Goal: Obtain resource: Download file/media

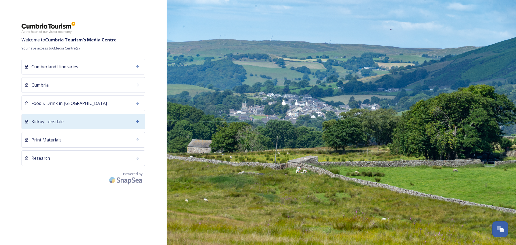
click at [76, 123] on div "Kirkby Lonsdale" at bounding box center [83, 122] width 124 height 16
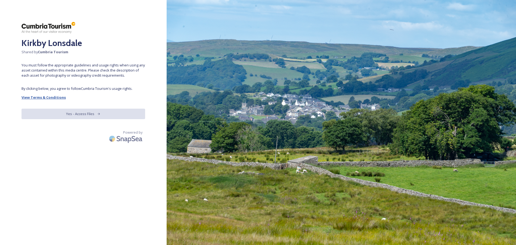
click at [33, 97] on strong "View Terms & Conditions" at bounding box center [43, 97] width 44 height 5
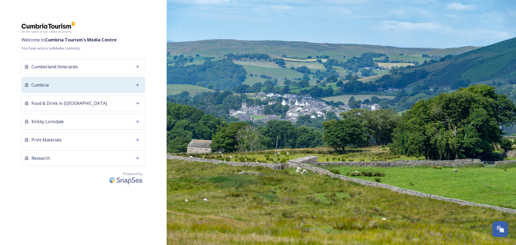
click at [59, 86] on div "Cumbria" at bounding box center [83, 85] width 124 height 16
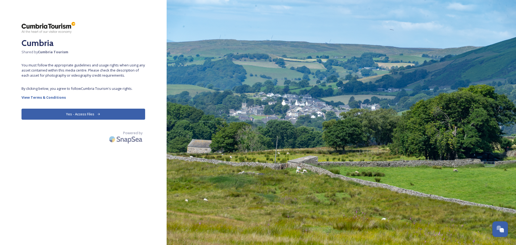
click at [79, 119] on button "Yes - Access Files" at bounding box center [83, 114] width 124 height 11
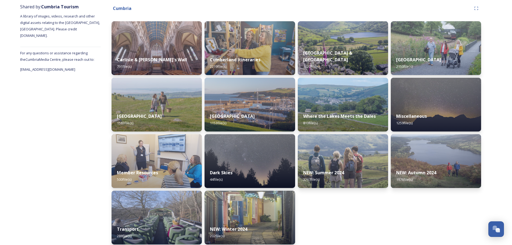
scroll to position [70, 0]
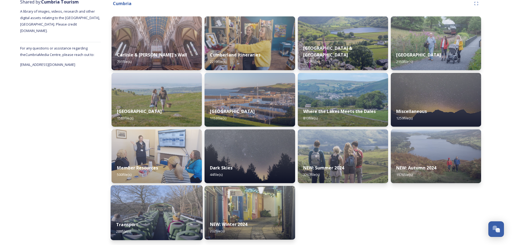
click at [159, 209] on img at bounding box center [157, 212] width 92 height 55
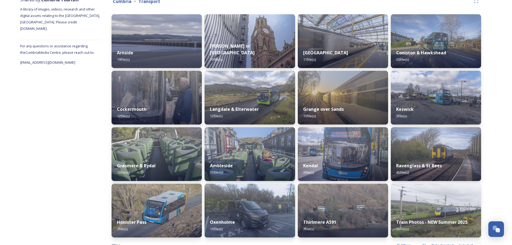
scroll to position [62, 0]
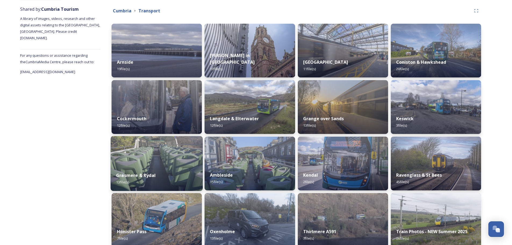
click at [153, 164] on img at bounding box center [157, 163] width 92 height 55
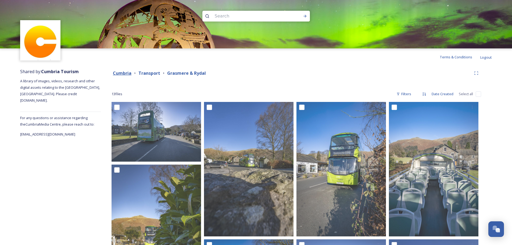
click at [120, 74] on strong "Cumbria" at bounding box center [122, 73] width 19 height 6
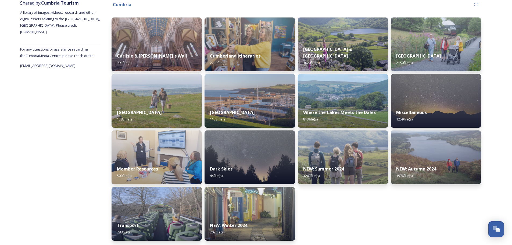
scroll to position [70, 0]
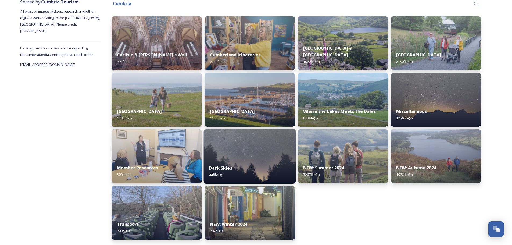
click at [252, 152] on img at bounding box center [250, 156] width 92 height 55
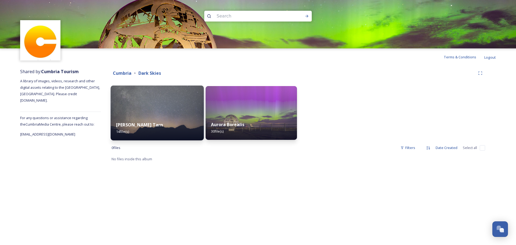
click at [145, 106] on img at bounding box center [157, 112] width 93 height 55
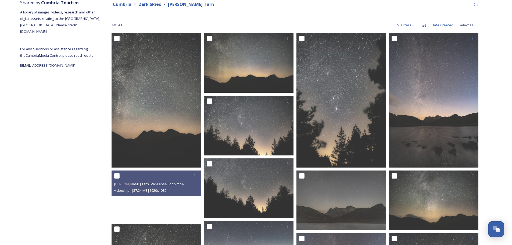
scroll to position [107, 0]
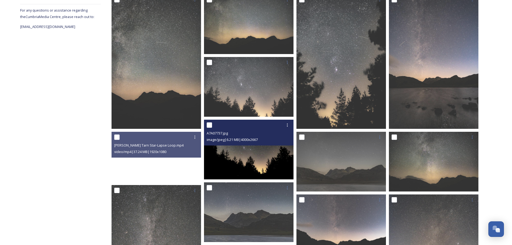
click at [235, 161] on img at bounding box center [248, 150] width 89 height 60
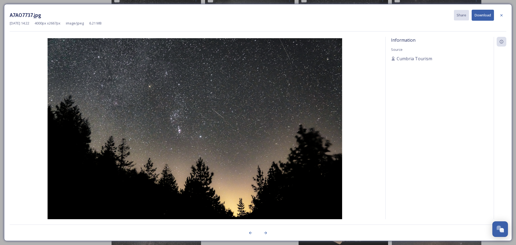
click at [480, 13] on button "Download" at bounding box center [483, 15] width 22 height 11
click at [499, 16] on icon at bounding box center [501, 15] width 4 height 4
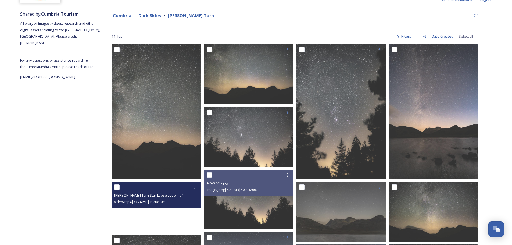
scroll to position [0, 0]
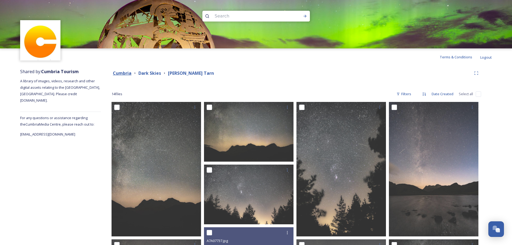
click at [121, 73] on strong "Cumbria" at bounding box center [122, 73] width 19 height 6
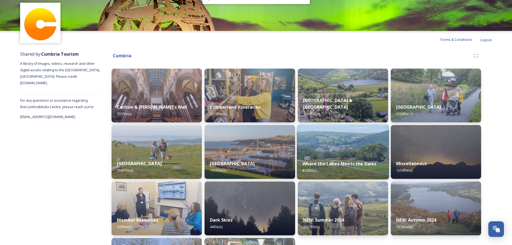
scroll to position [27, 0]
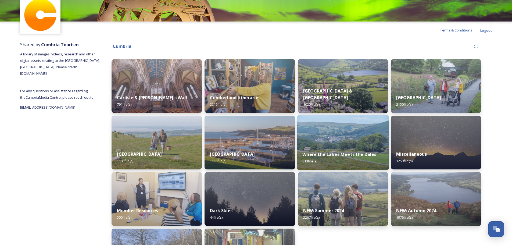
click at [344, 142] on img at bounding box center [343, 142] width 92 height 55
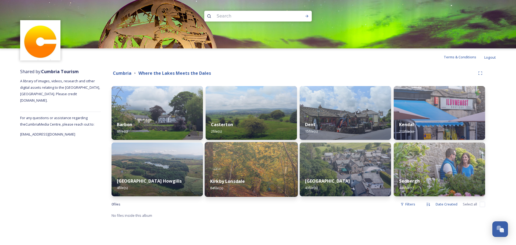
click at [260, 172] on img at bounding box center [251, 169] width 93 height 55
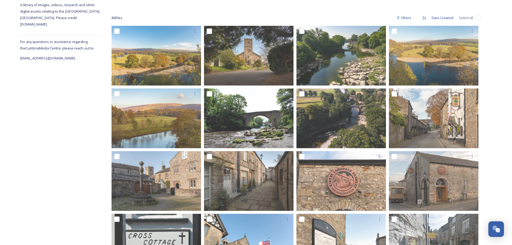
scroll to position [54, 0]
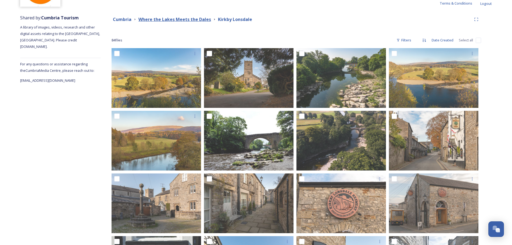
click at [188, 19] on strong "Where the Lakes Meets the Dales" at bounding box center [174, 19] width 73 height 6
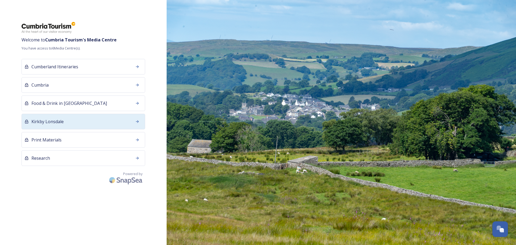
click at [68, 120] on div "Kirkby Lonsdale" at bounding box center [83, 122] width 124 height 16
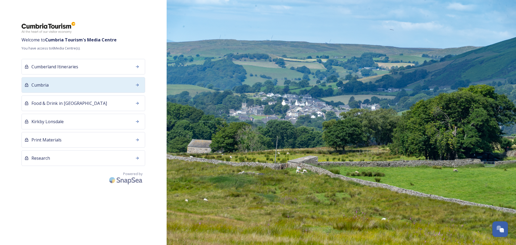
click at [77, 83] on div "Cumbria" at bounding box center [83, 85] width 124 height 16
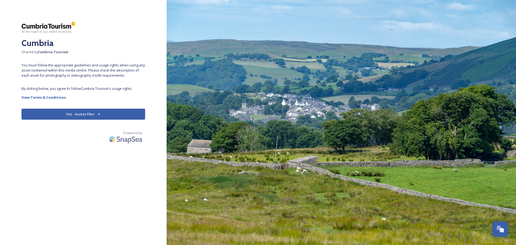
click at [81, 113] on button "Yes - Access Files" at bounding box center [83, 114] width 124 height 11
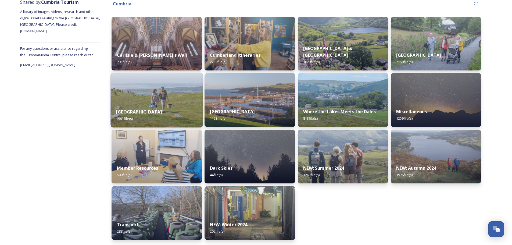
scroll to position [70, 0]
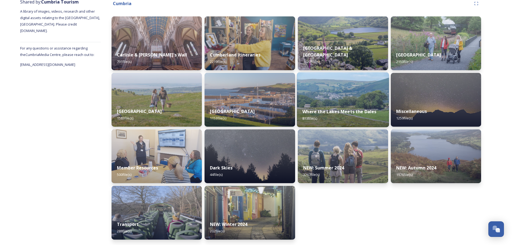
click at [318, 95] on img at bounding box center [343, 99] width 92 height 55
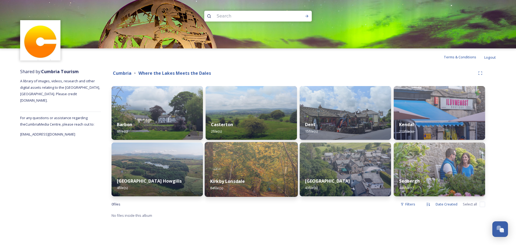
click at [263, 172] on img at bounding box center [251, 169] width 93 height 55
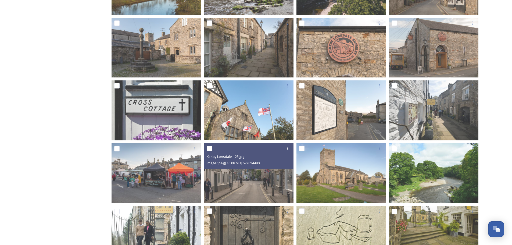
scroll to position [242, 0]
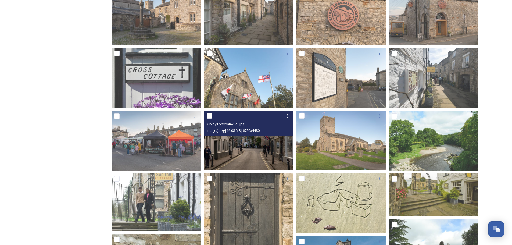
click at [260, 146] on img at bounding box center [248, 140] width 89 height 60
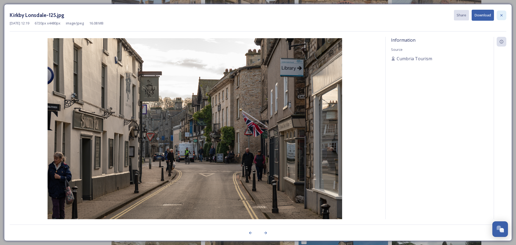
click at [503, 15] on icon at bounding box center [501, 15] width 4 height 4
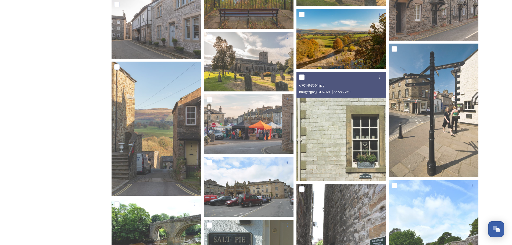
scroll to position [860, 0]
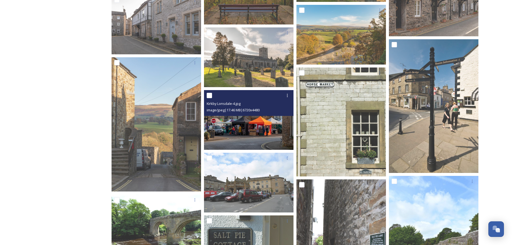
click at [245, 121] on img at bounding box center [248, 120] width 89 height 60
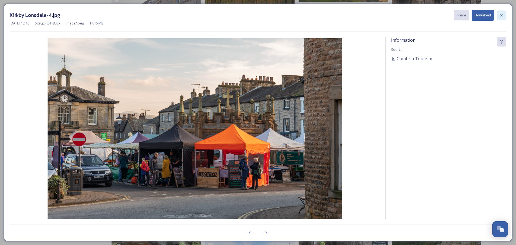
click at [501, 15] on icon at bounding box center [501, 15] width 2 height 2
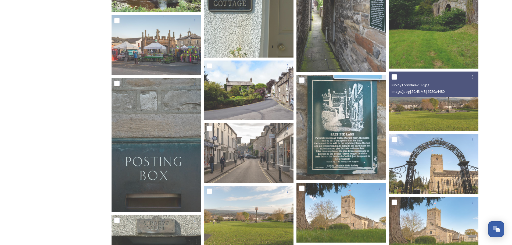
scroll to position [1102, 0]
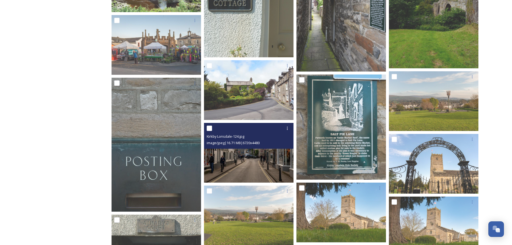
click at [272, 152] on img at bounding box center [248, 153] width 89 height 60
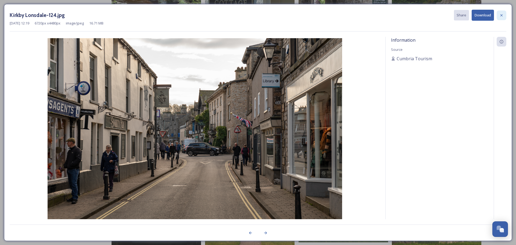
click at [500, 14] on icon at bounding box center [501, 15] width 4 height 4
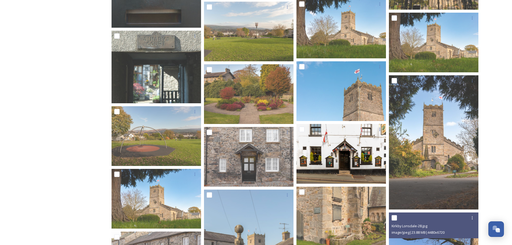
scroll to position [1275, 0]
